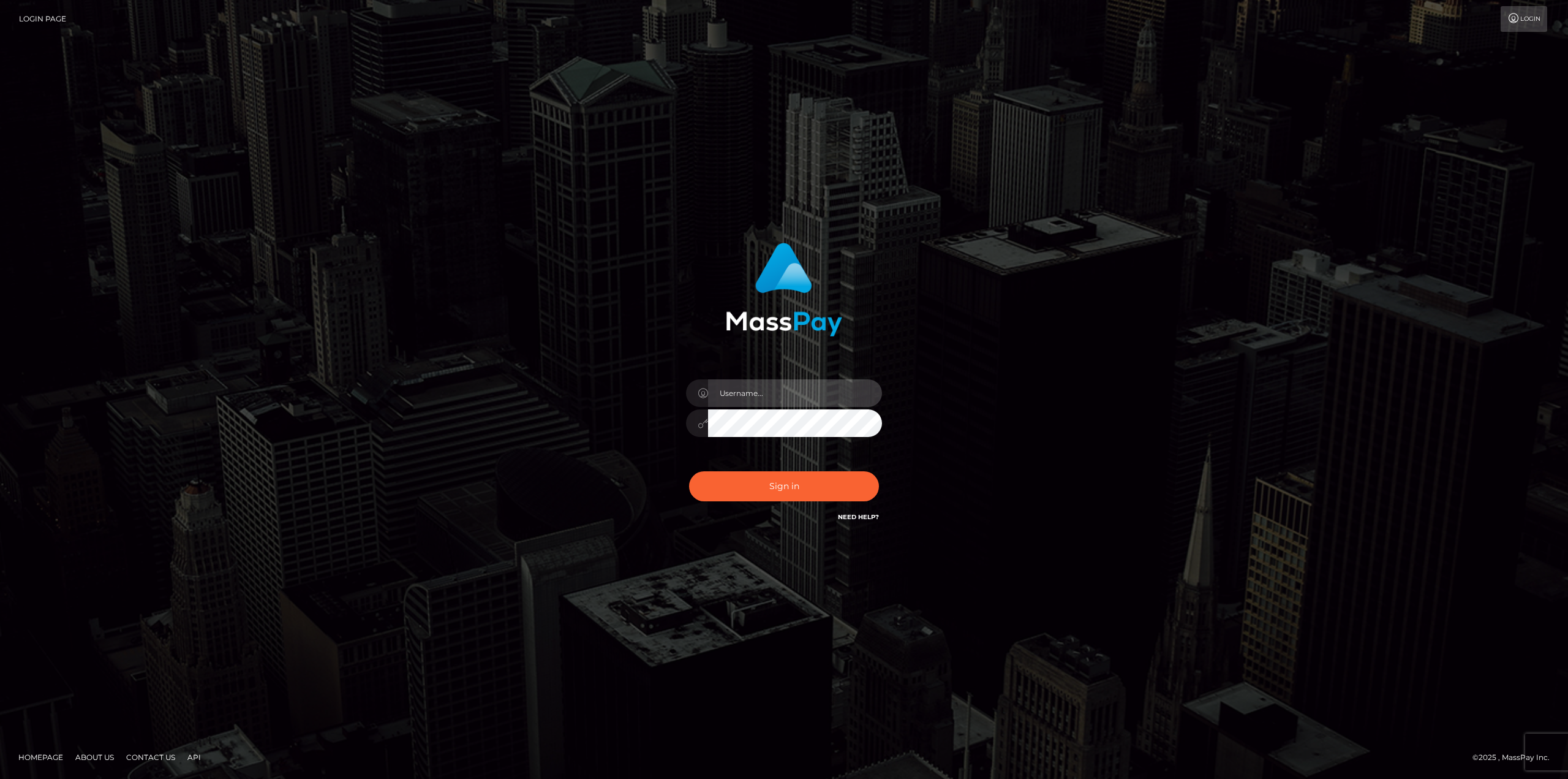
type input "Dikla Silver"
click at [769, 485] on button "Sign in" at bounding box center [784, 486] width 190 height 30
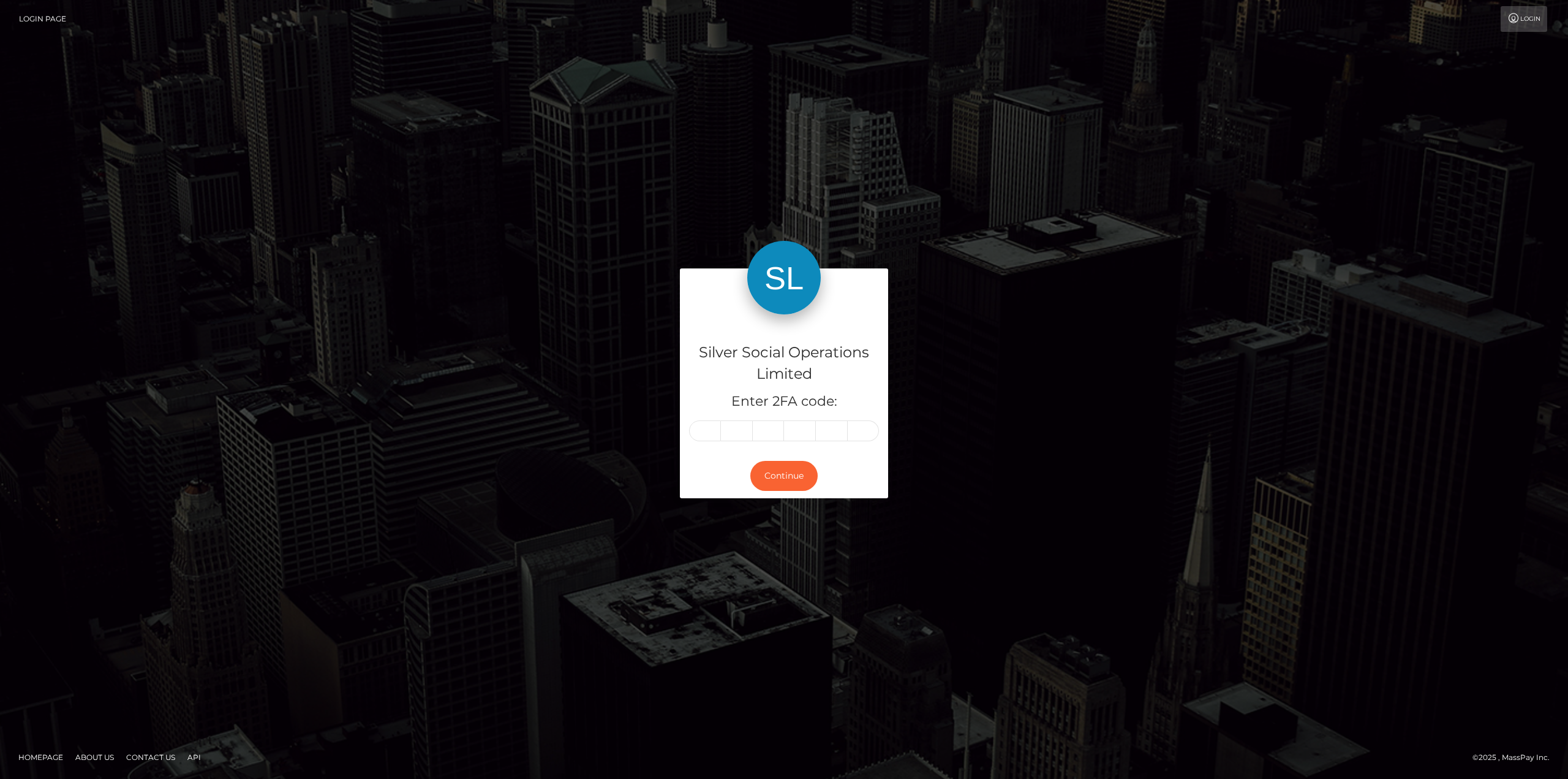
click at [703, 426] on input "text" at bounding box center [705, 430] width 32 height 21
type input "5"
type input "3"
type input "7"
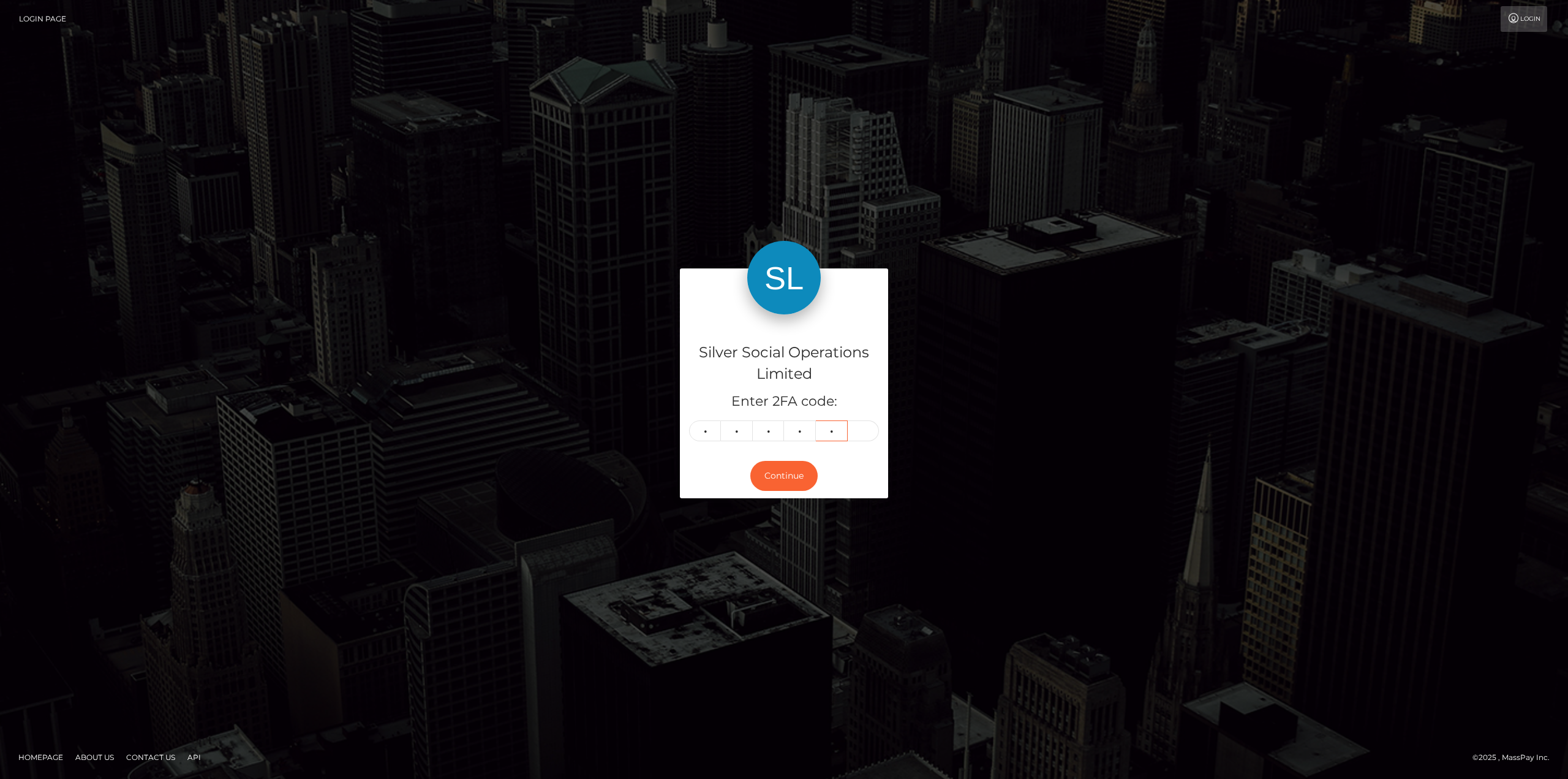
type input "9"
type input "3"
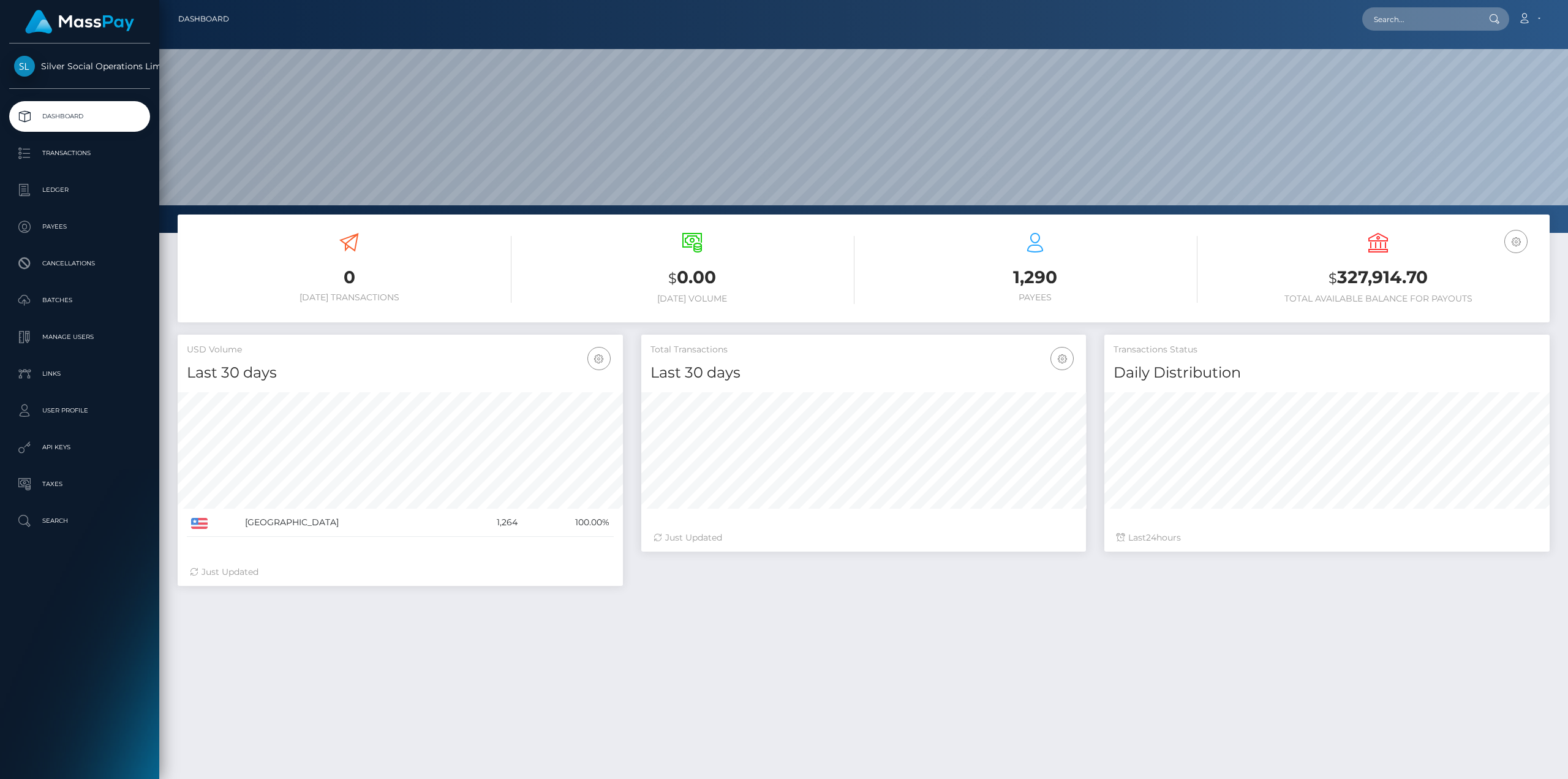
scroll to position [217, 445]
click at [1410, 278] on h3 "$ 327,914.70" at bounding box center [1377, 278] width 325 height 25
drag, startPoint x: 1410, startPoint y: 278, endPoint x: 1463, endPoint y: 283, distance: 53.2
click at [1410, 278] on h3 "$ 327,914.70" at bounding box center [1377, 278] width 325 height 25
copy h3 "327,914.70"
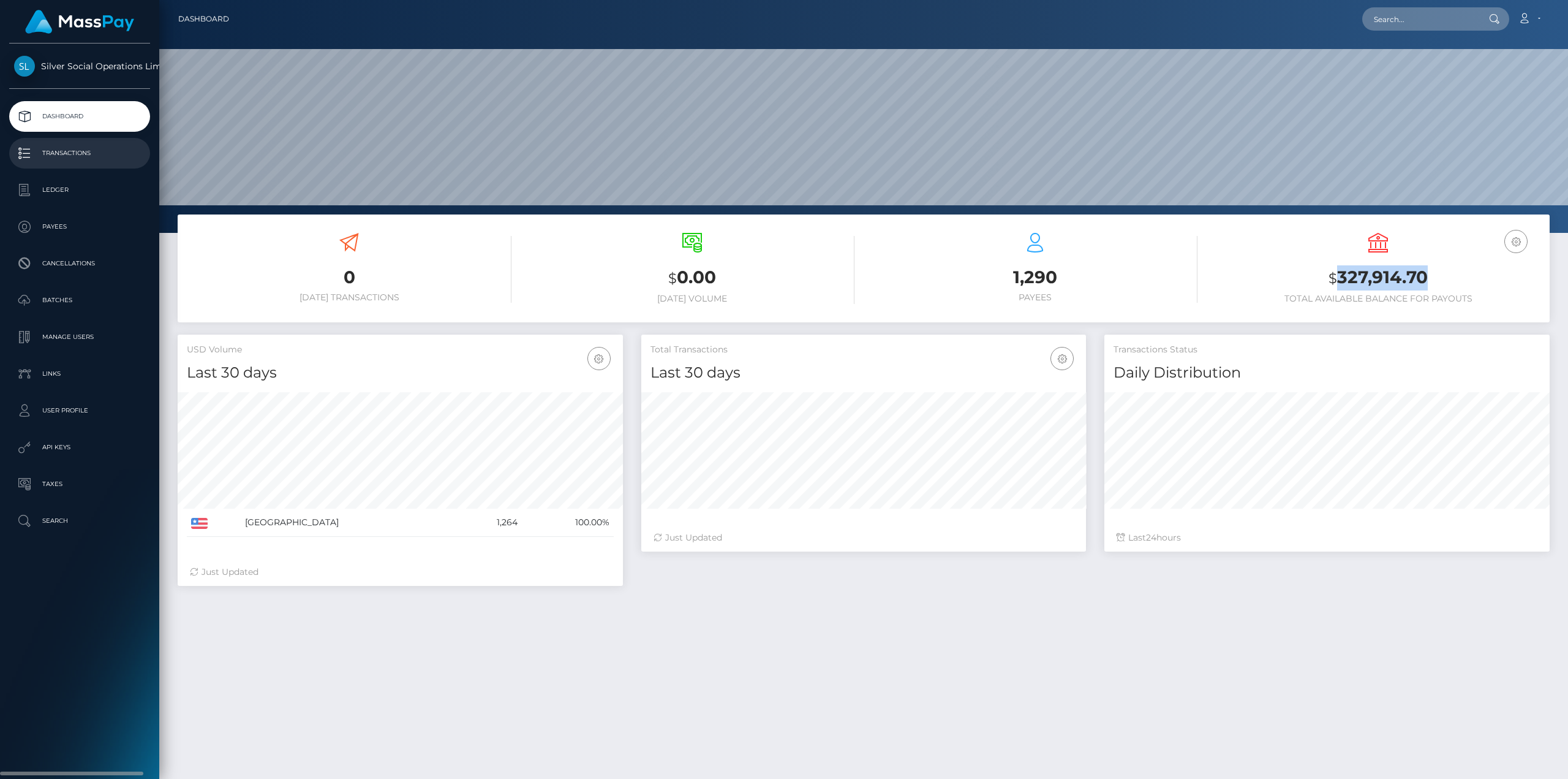
click at [58, 145] on p "Transactions" at bounding box center [80, 154] width 131 height 19
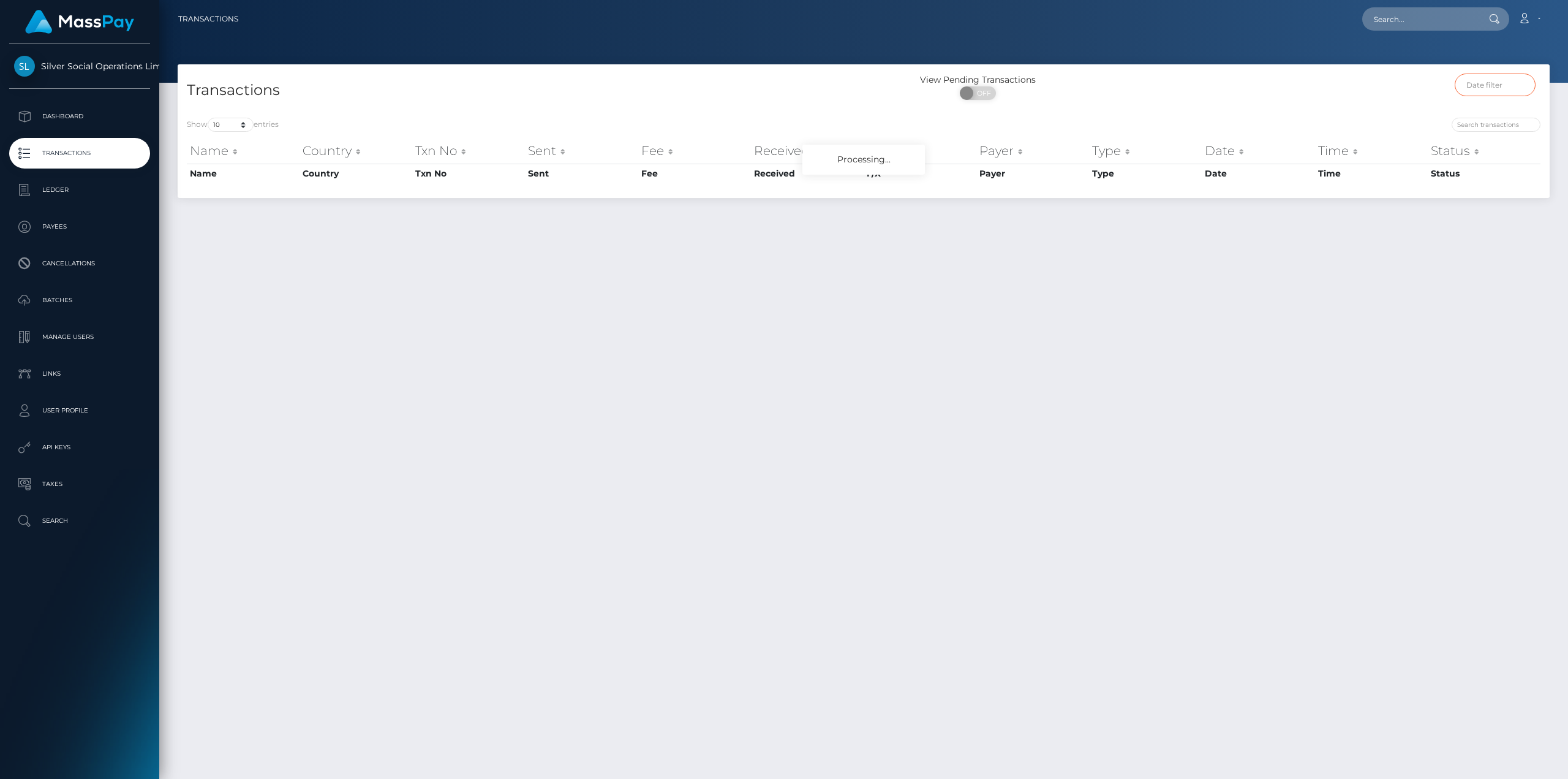
click at [1488, 90] on input "text" at bounding box center [1496, 85] width 82 height 23
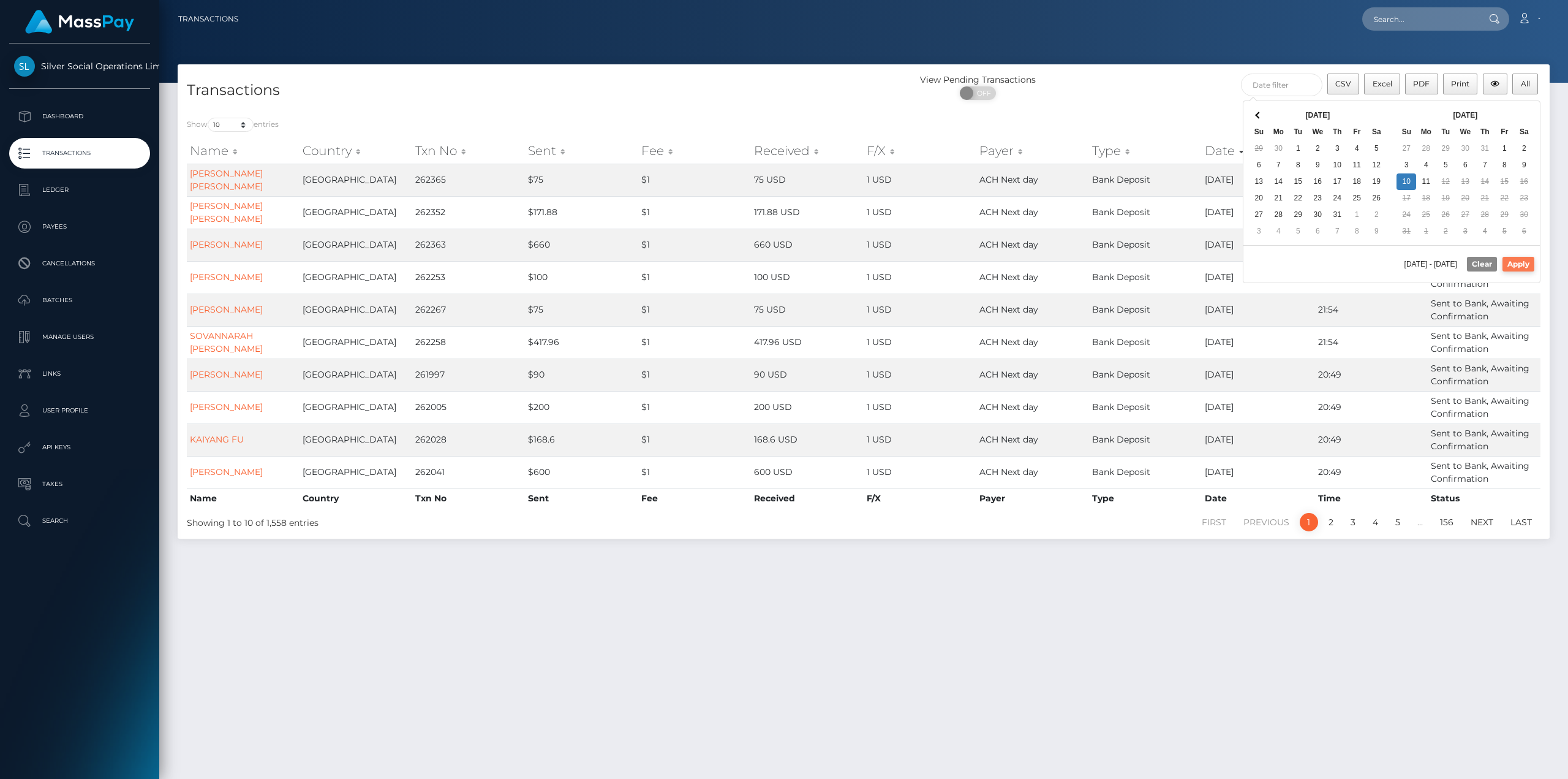
click at [1518, 264] on button "Apply" at bounding box center [1518, 264] width 32 height 14
type input "08/10/2025 - 08/10/2025"
click at [1296, 87] on input "08/10/2025 - 08/10/2025" at bounding box center [1281, 85] width 82 height 23
click at [1294, 87] on input "08/10/2025 - 08/10/2025" at bounding box center [1281, 85] width 82 height 23
click at [1521, 258] on button "Apply" at bounding box center [1518, 264] width 32 height 14
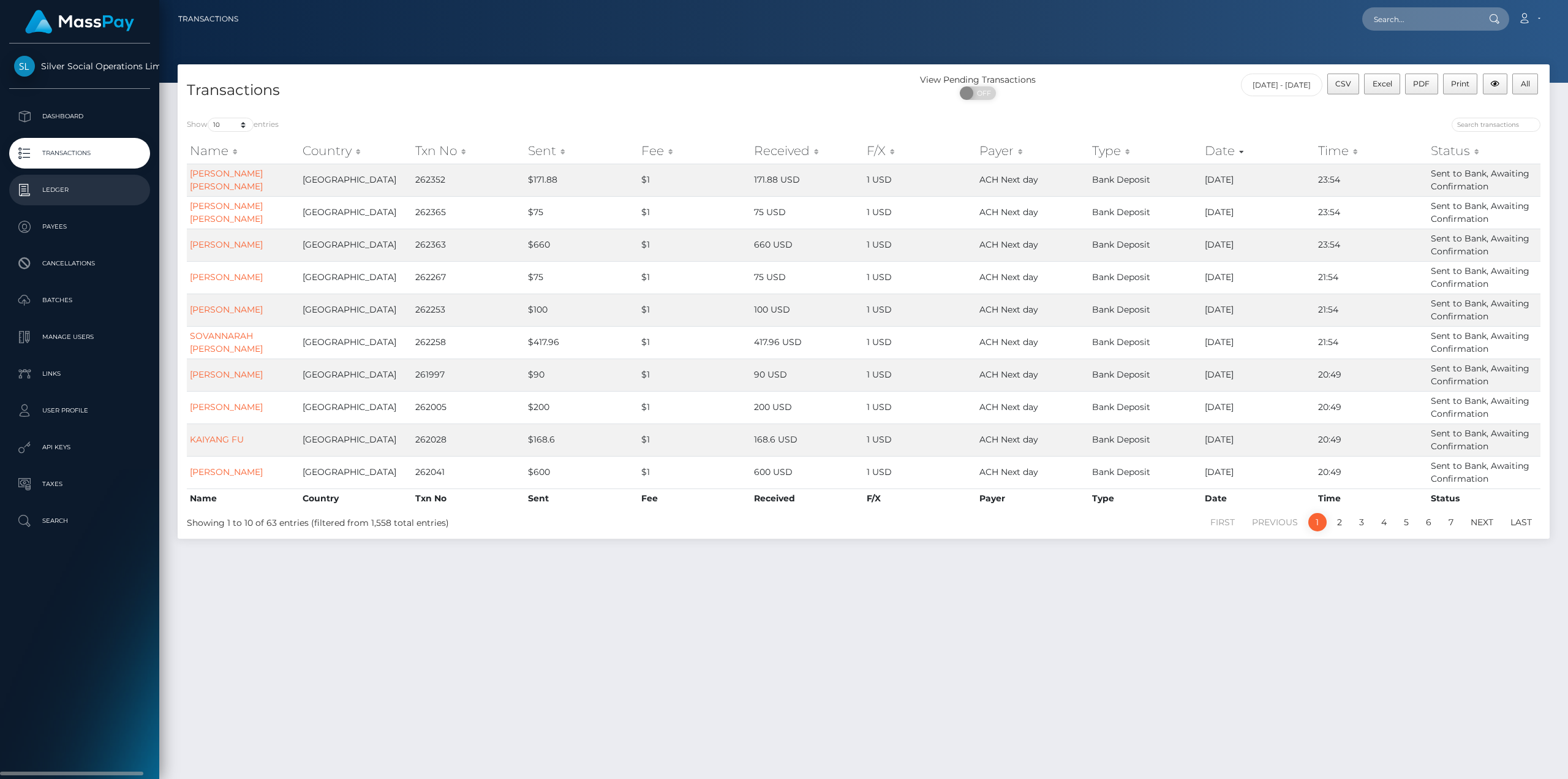
click at [57, 192] on p "Ledger" at bounding box center [80, 190] width 131 height 19
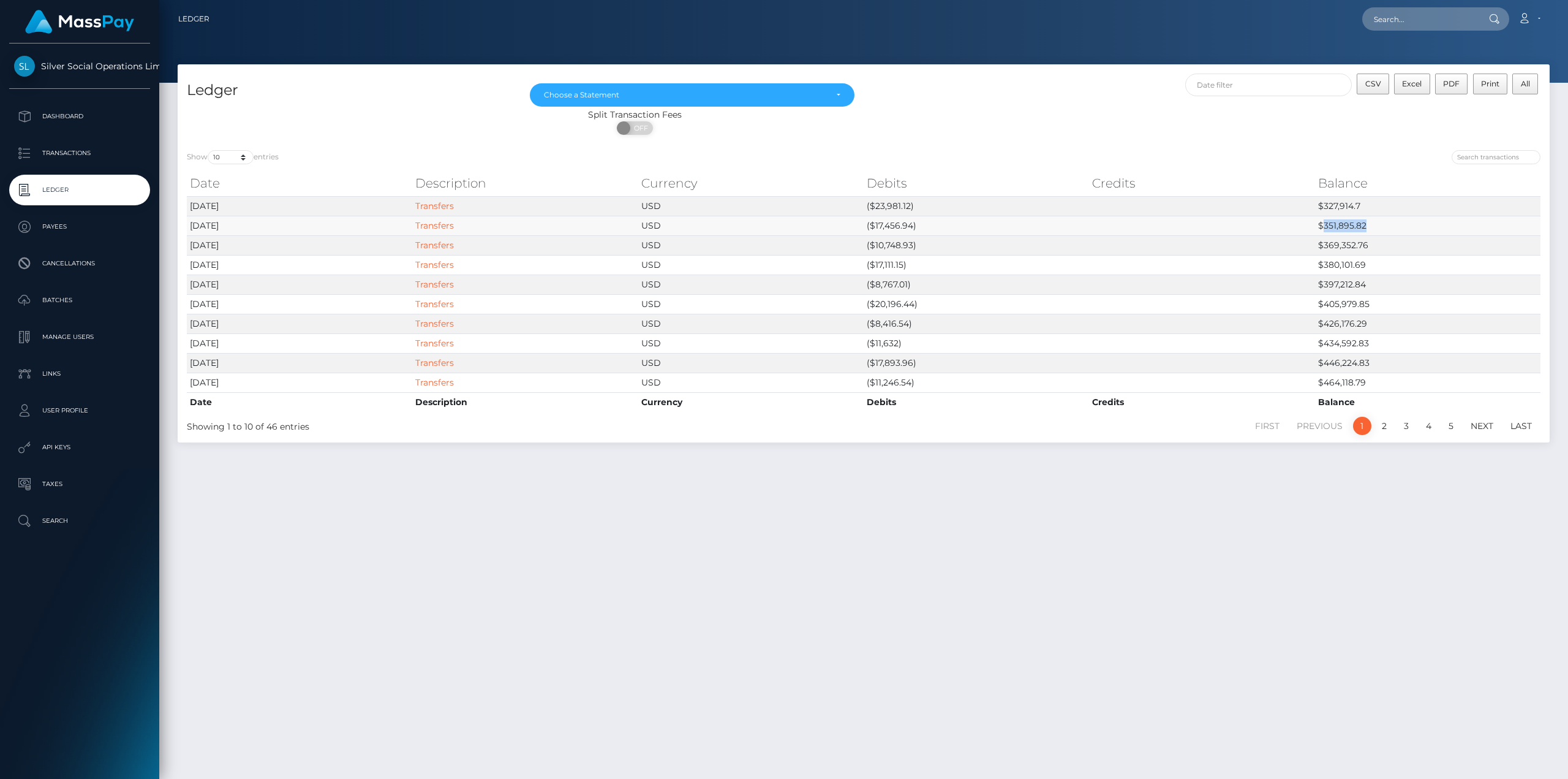
drag, startPoint x: 1371, startPoint y: 224, endPoint x: 1323, endPoint y: 230, distance: 48.4
click at [1323, 230] on td "$351,895.82" at bounding box center [1427, 225] width 225 height 19
copy td "351,895.82"
